Goal: Task Accomplishment & Management: Manage account settings

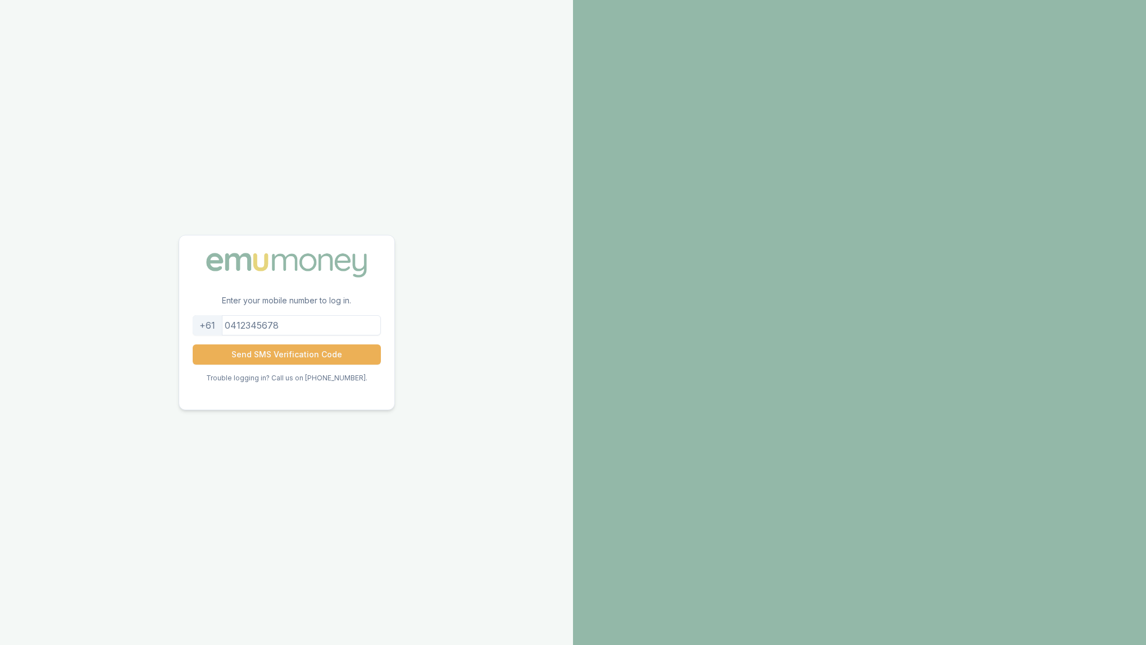
click at [244, 330] on input "tel" at bounding box center [287, 325] width 188 height 20
type input "0450755717"
click at [267, 355] on button "Send SMS Verification Code" at bounding box center [287, 354] width 188 height 20
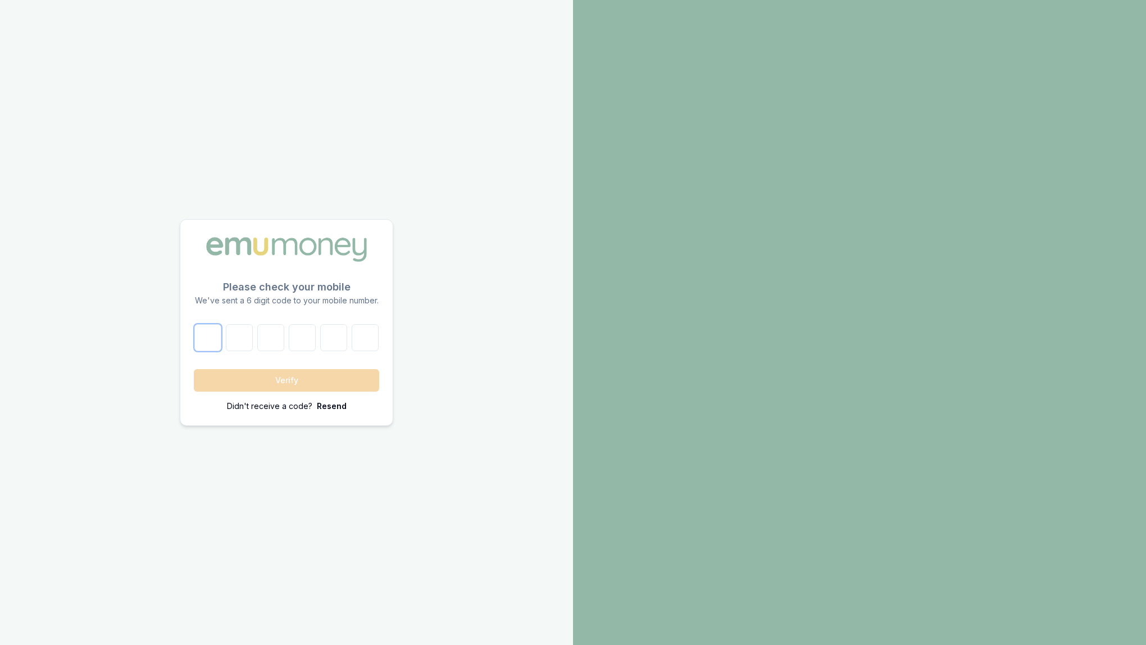
click at [209, 342] on input "number" at bounding box center [207, 337] width 27 height 27
type input "6"
type input "9"
type input "3"
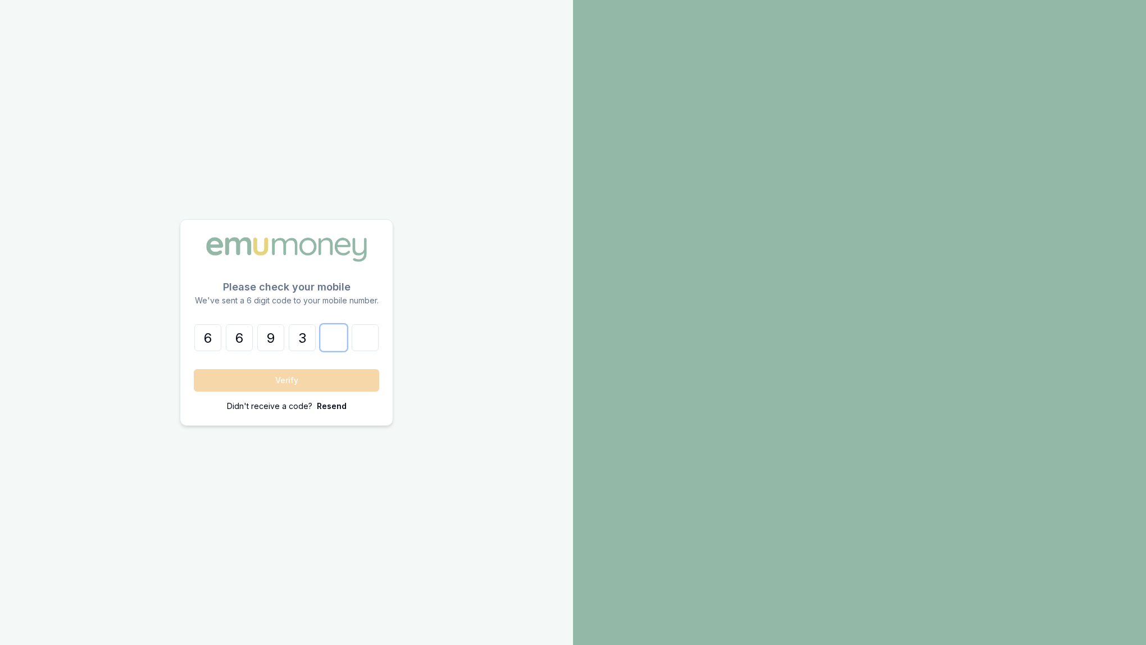
type input "6"
type input "8"
click at [265, 385] on button "Verify" at bounding box center [286, 380] width 185 height 22
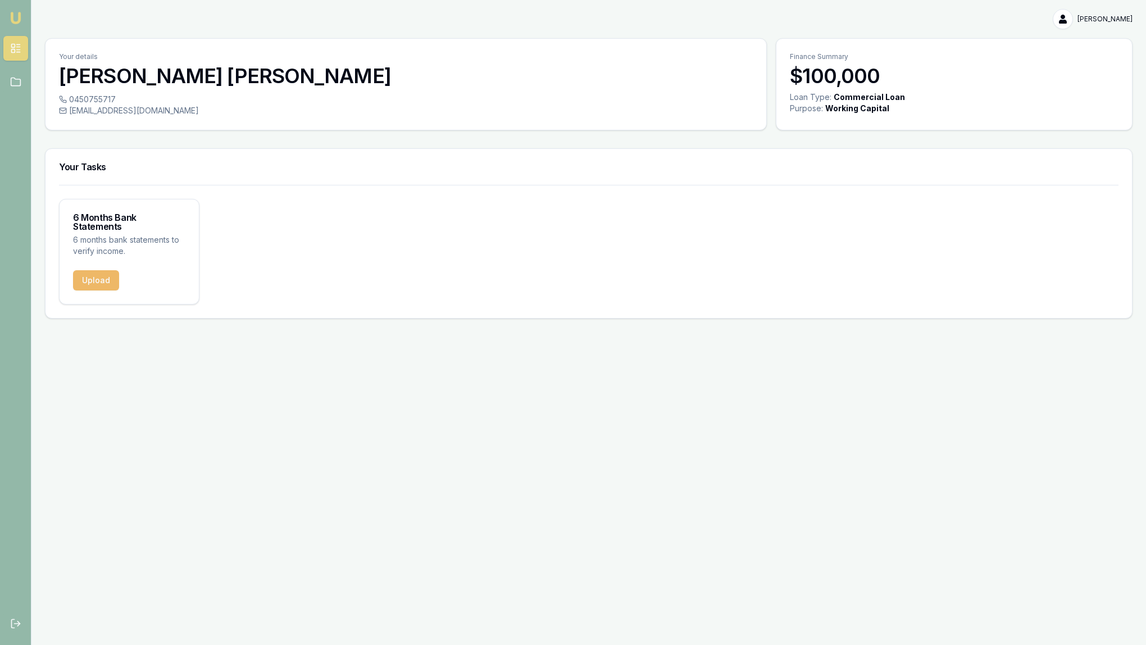
click at [86, 277] on button "Upload" at bounding box center [96, 280] width 46 height 20
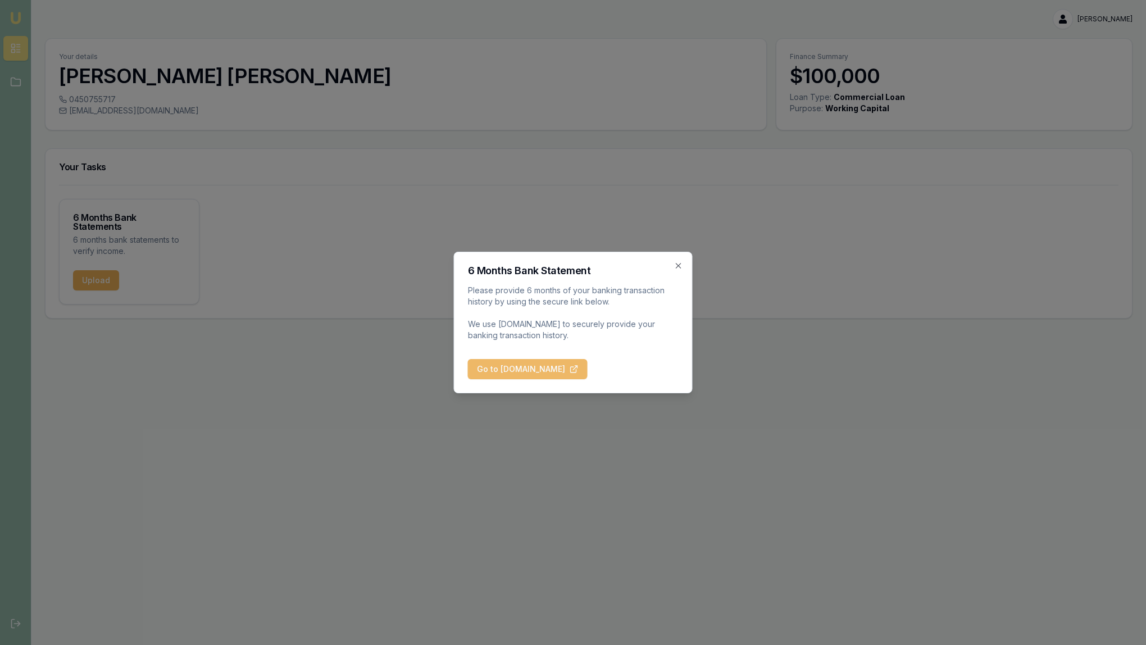
click at [514, 371] on button "Go to [DOMAIN_NAME]" at bounding box center [528, 369] width 120 height 20
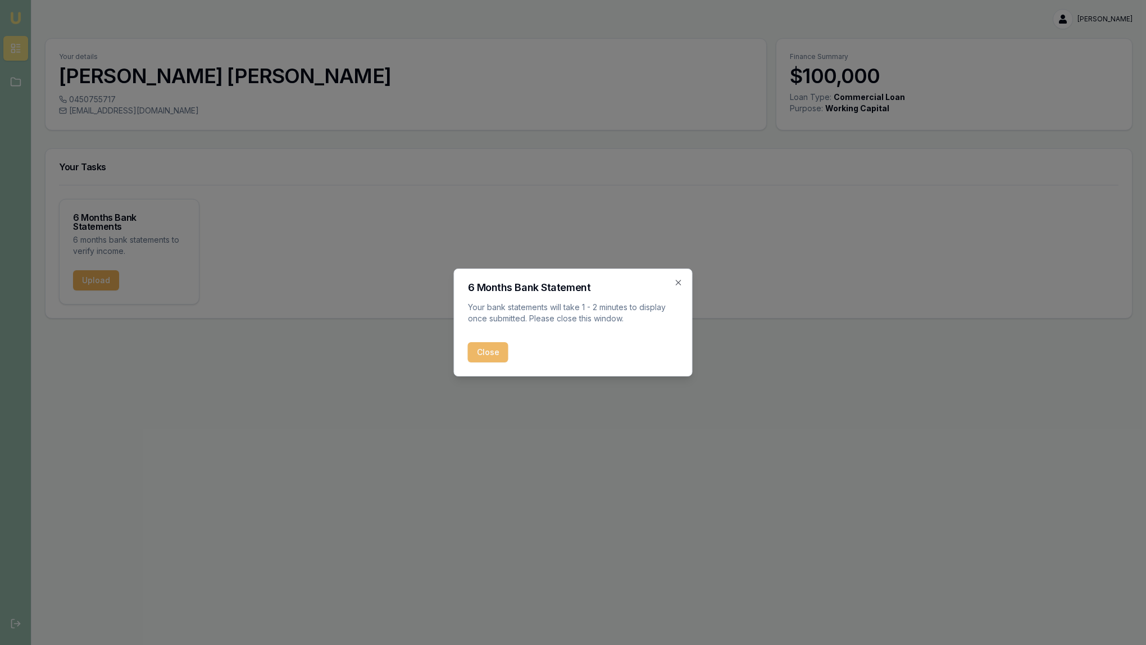
click at [492, 352] on button "Close" at bounding box center [488, 352] width 40 height 20
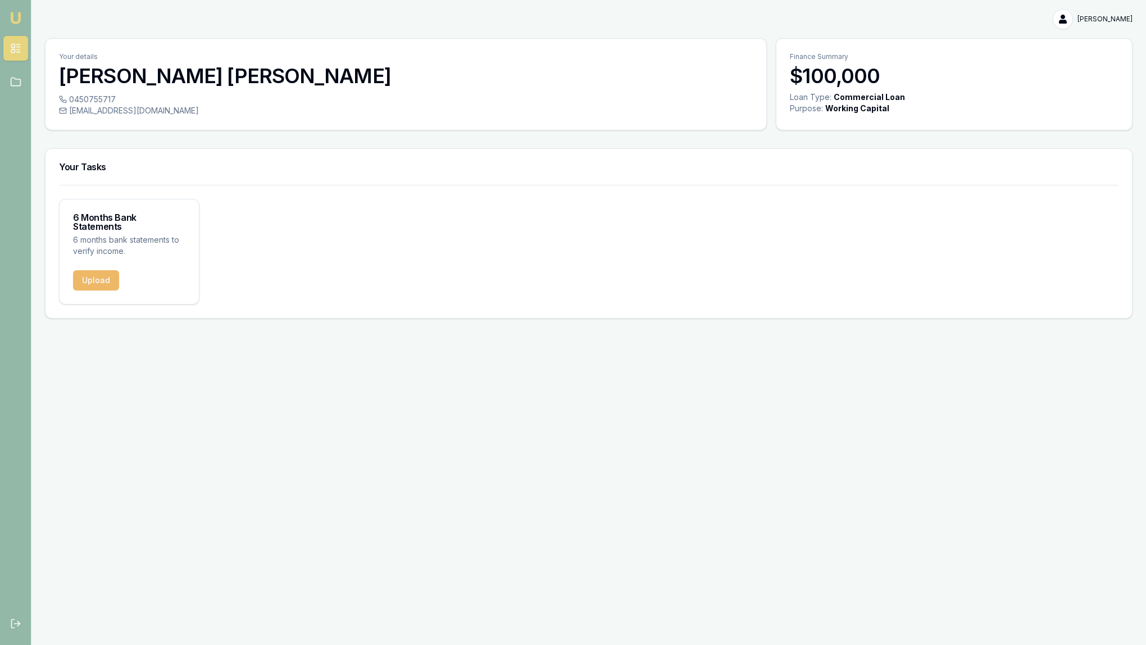
click at [94, 270] on button "Upload" at bounding box center [96, 280] width 46 height 20
click at [105, 274] on button "Upload" at bounding box center [96, 280] width 46 height 20
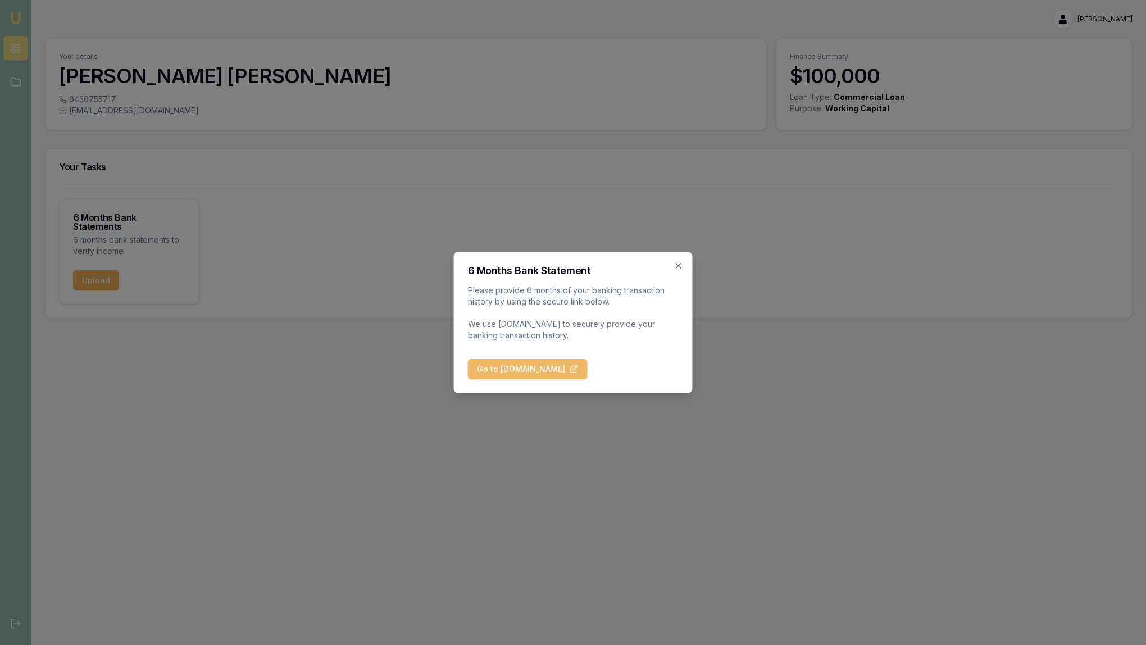
click at [523, 362] on button "Go to [DOMAIN_NAME]" at bounding box center [528, 369] width 120 height 20
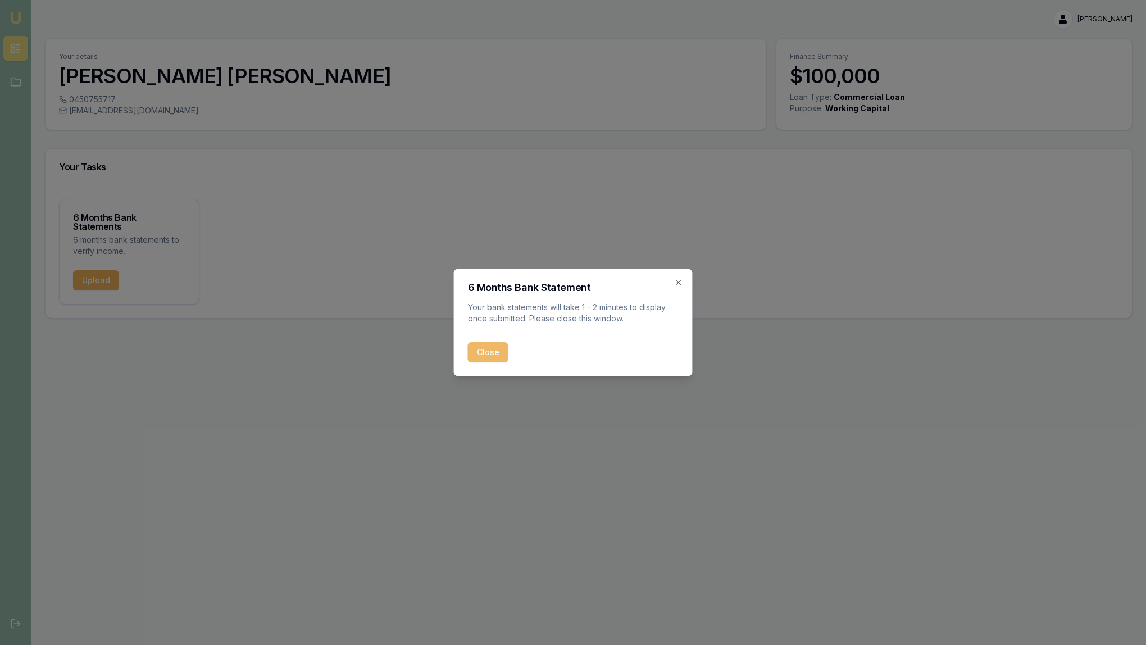
click at [484, 355] on button "Close" at bounding box center [488, 352] width 40 height 20
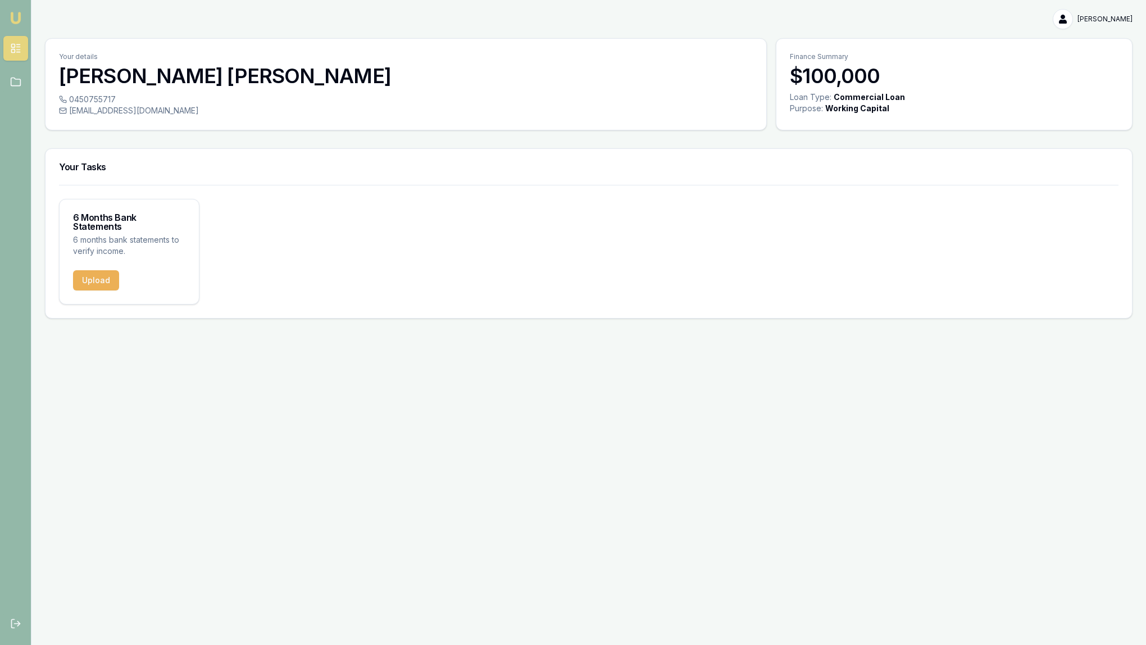
click at [1053, 25] on html "Emu Broker [PERSON_NAME] Toggle Menu Your details [PERSON_NAME] 0450755717 [EMA…" at bounding box center [573, 322] width 1146 height 645
click at [1076, 72] on div "Logout" at bounding box center [1097, 66] width 66 height 18
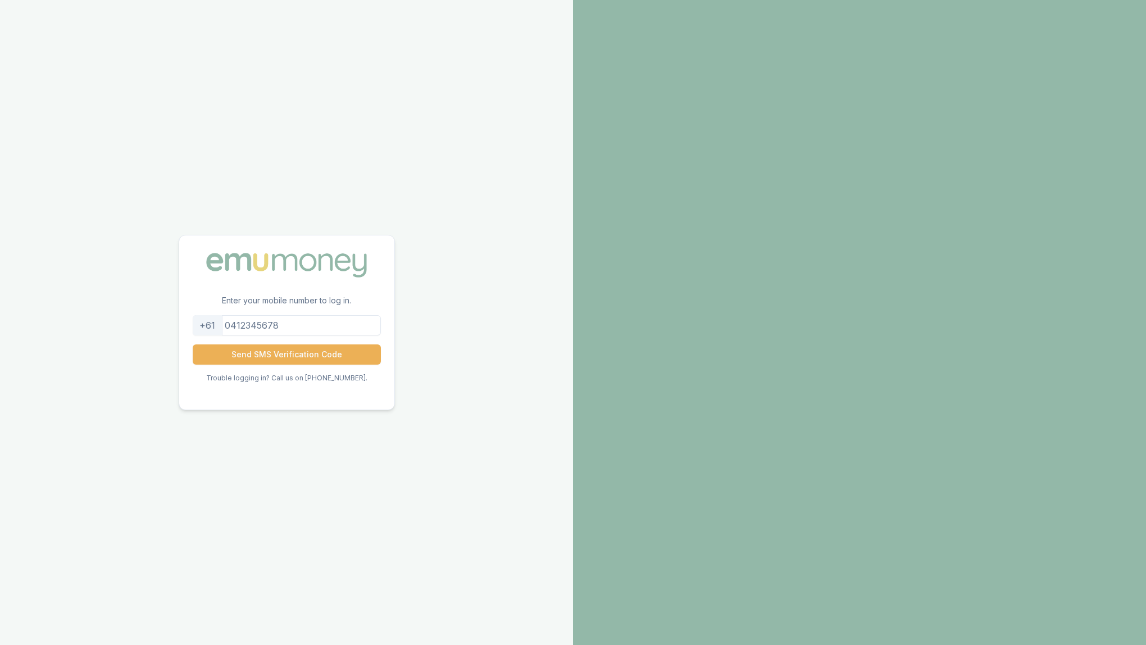
click at [248, 323] on input "tel" at bounding box center [287, 325] width 188 height 20
type input "0450755717"
click at [246, 358] on button "Send SMS Verification Code" at bounding box center [287, 354] width 188 height 20
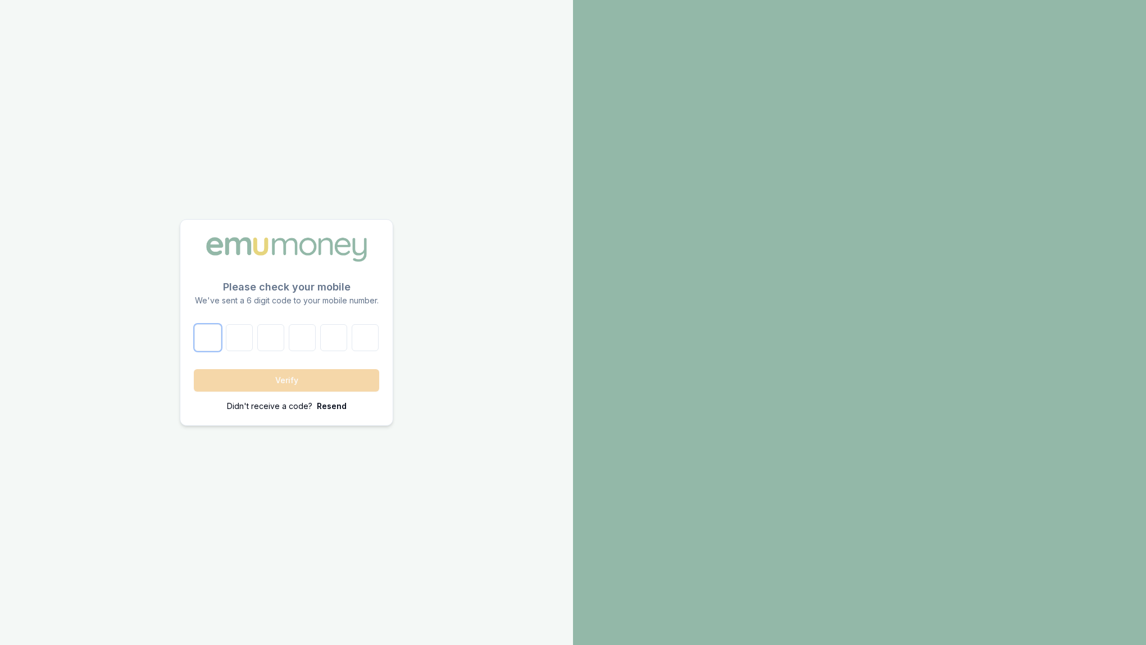
click at [220, 346] on input "number" at bounding box center [207, 337] width 27 height 27
type input "5"
type input "6"
type input "4"
type input "9"
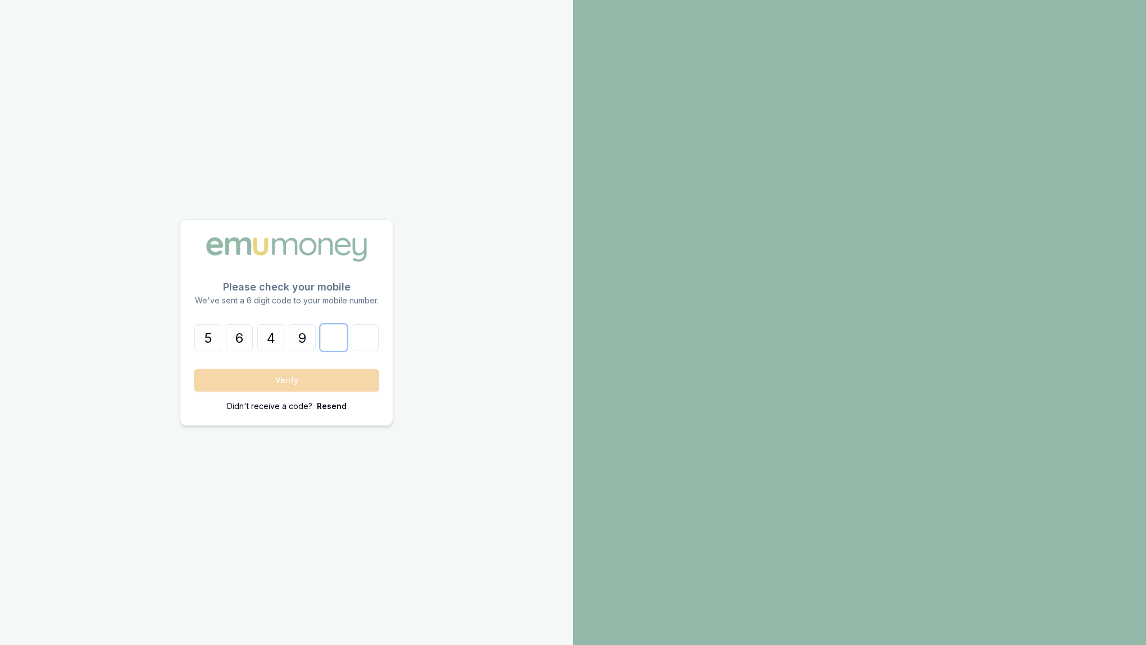
type input "4"
type input "9"
click at [287, 375] on button "Verify" at bounding box center [286, 380] width 185 height 22
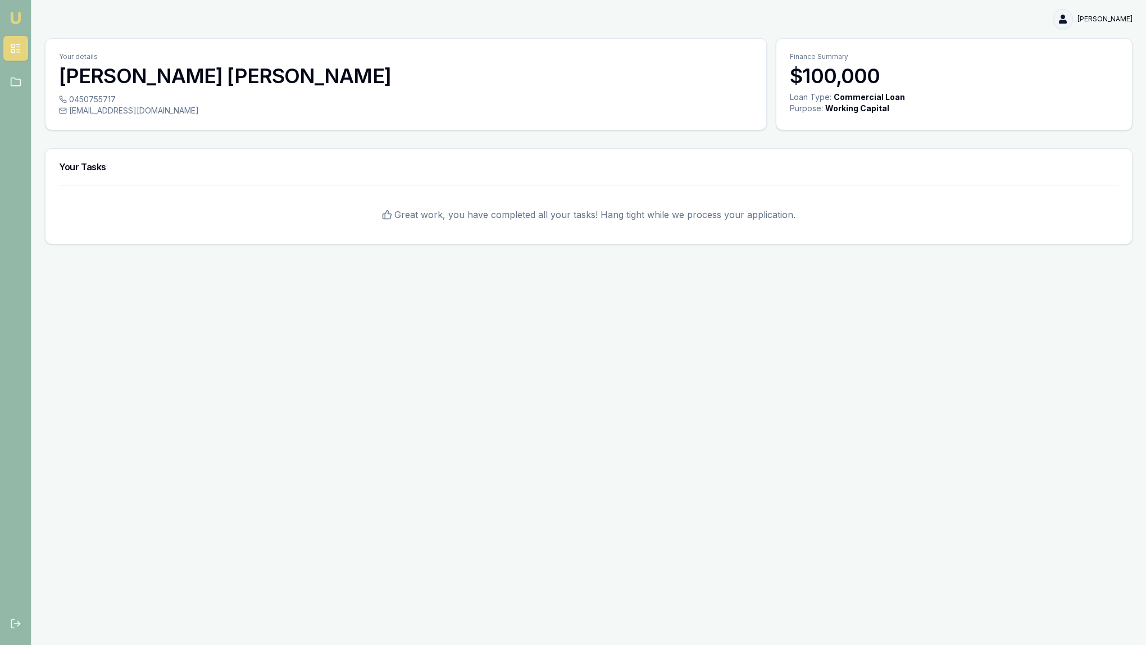
click at [1043, 23] on html "Emu Broker Vivek Mathew Oommen Toggle Menu Your details Vivek Mathew Oommen 045…" at bounding box center [573, 322] width 1146 height 645
click at [1082, 63] on div "Logout" at bounding box center [1097, 66] width 66 height 18
